Goal: Transaction & Acquisition: Purchase product/service

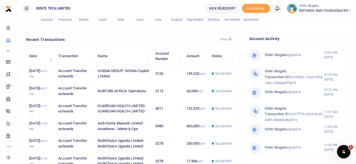
scroll to position [168, 0]
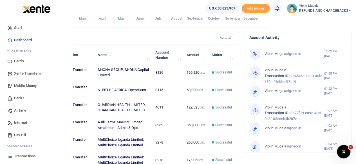
click at [33, 72] on span "Xente Transfers" at bounding box center [27, 74] width 27 height 6
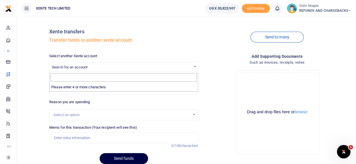
click at [80, 68] on span "Search for an account" at bounding box center [70, 67] width 36 height 4
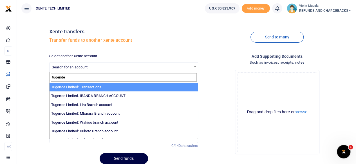
type input "tugende"
select select "3085"
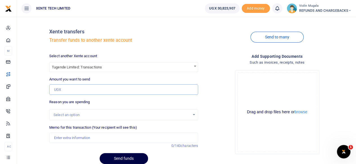
click at [57, 90] on input "Amount you want to send" at bounding box center [123, 90] width 149 height 11
paste input "82000"
type input "82,000"
click at [70, 116] on div "Select an option" at bounding box center [121, 115] width 136 height 6
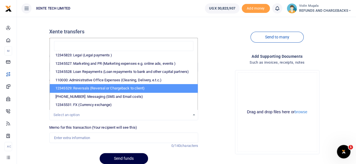
scroll to position [89, 0]
click at [123, 92] on li "12345529: Reversals (Reversal or Chargeback to client)" at bounding box center [124, 88] width 148 height 8
select select "56"
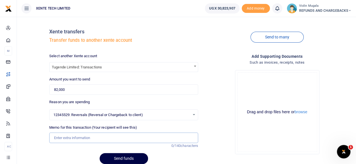
click at [74, 139] on input "Memo for this transaction (Your recipient will see this)" at bounding box center [123, 138] width 149 height 11
type input "Funds sent in error"
click at [256, 85] on div "Drag and drop files here or browse Powered by Uppy" at bounding box center [277, 113] width 80 height 80
click at [264, 97] on div "Drag and drop files here or browse Powered by Uppy" at bounding box center [277, 113] width 80 height 80
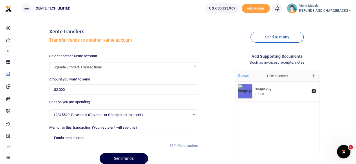
click at [254, 114] on div "image.png 67 KB" at bounding box center [277, 117] width 84 height 70
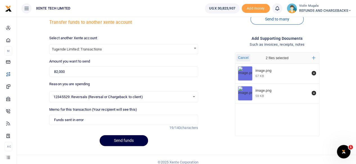
scroll to position [19, 0]
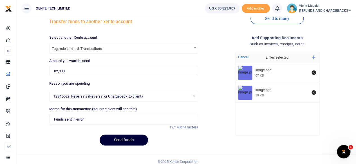
click at [122, 139] on button "Send funds" at bounding box center [124, 140] width 48 height 11
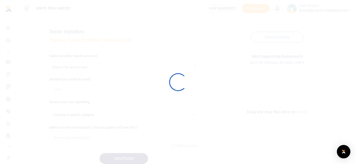
select select
